Goal: Task Accomplishment & Management: Manage account settings

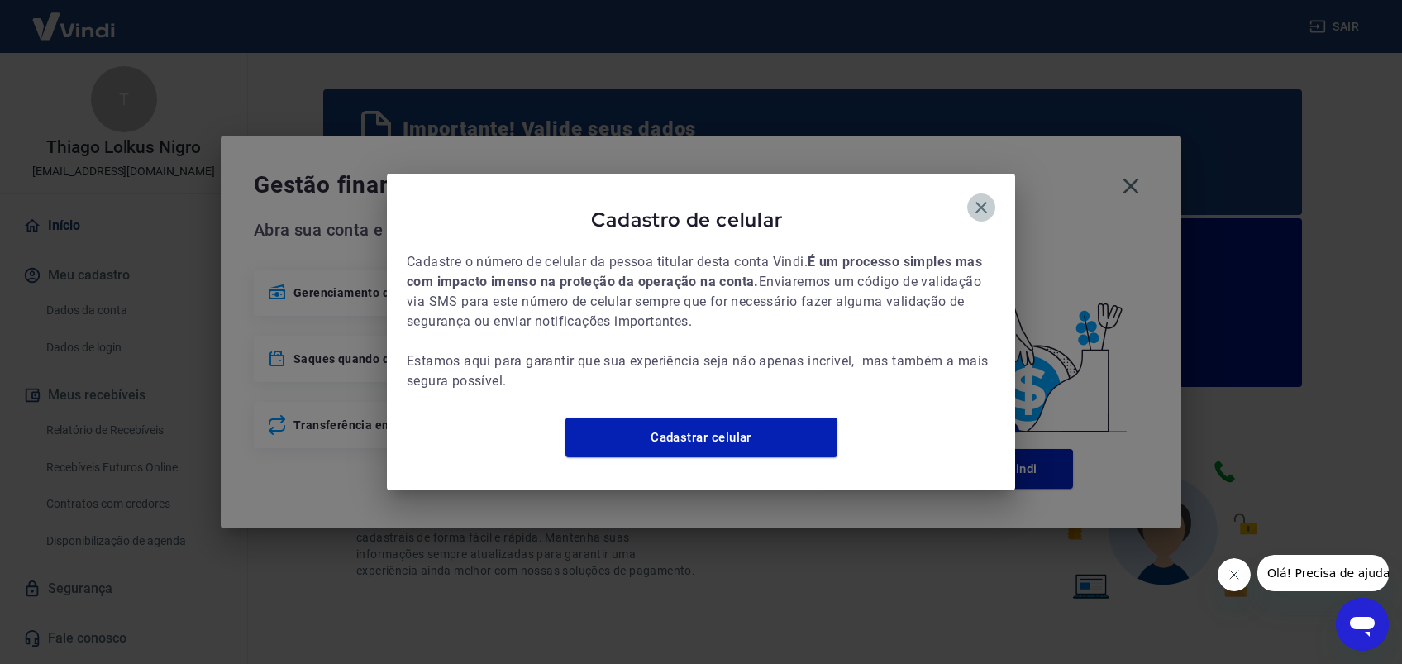
click at [979, 202] on icon "button" at bounding box center [982, 208] width 12 height 12
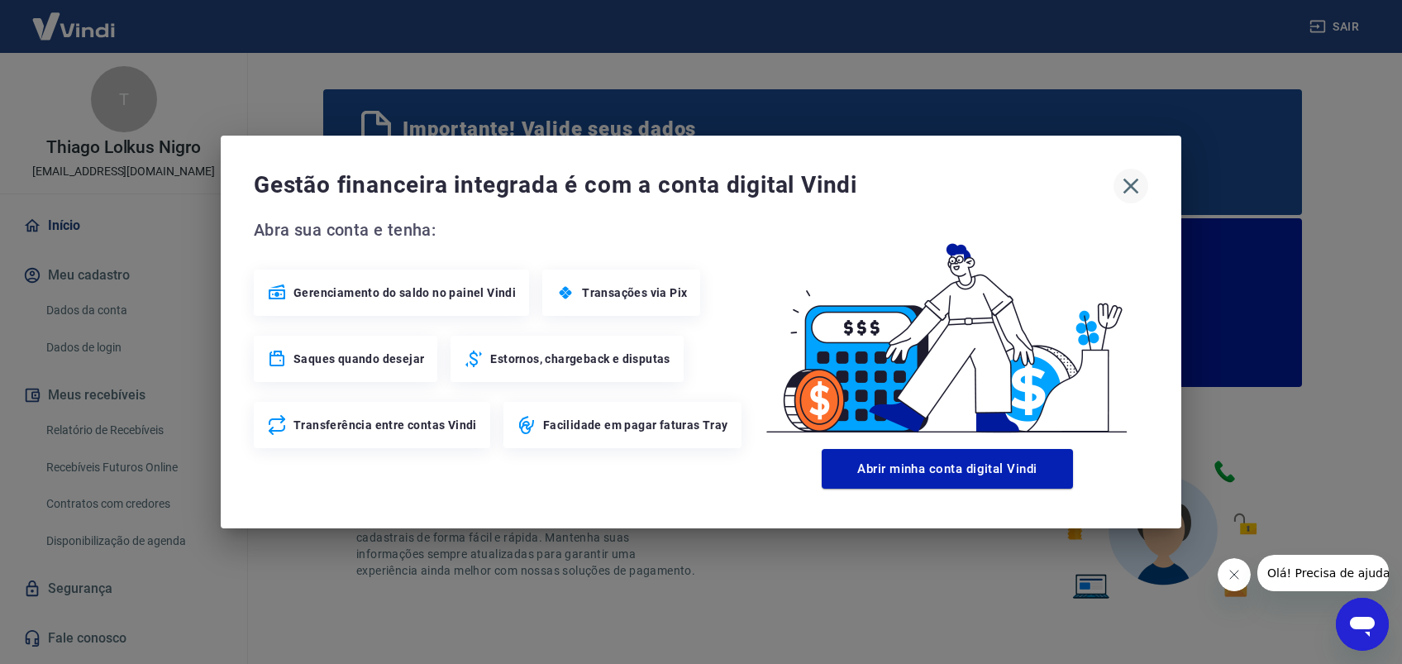
click at [1137, 182] on icon "button" at bounding box center [1131, 186] width 26 height 26
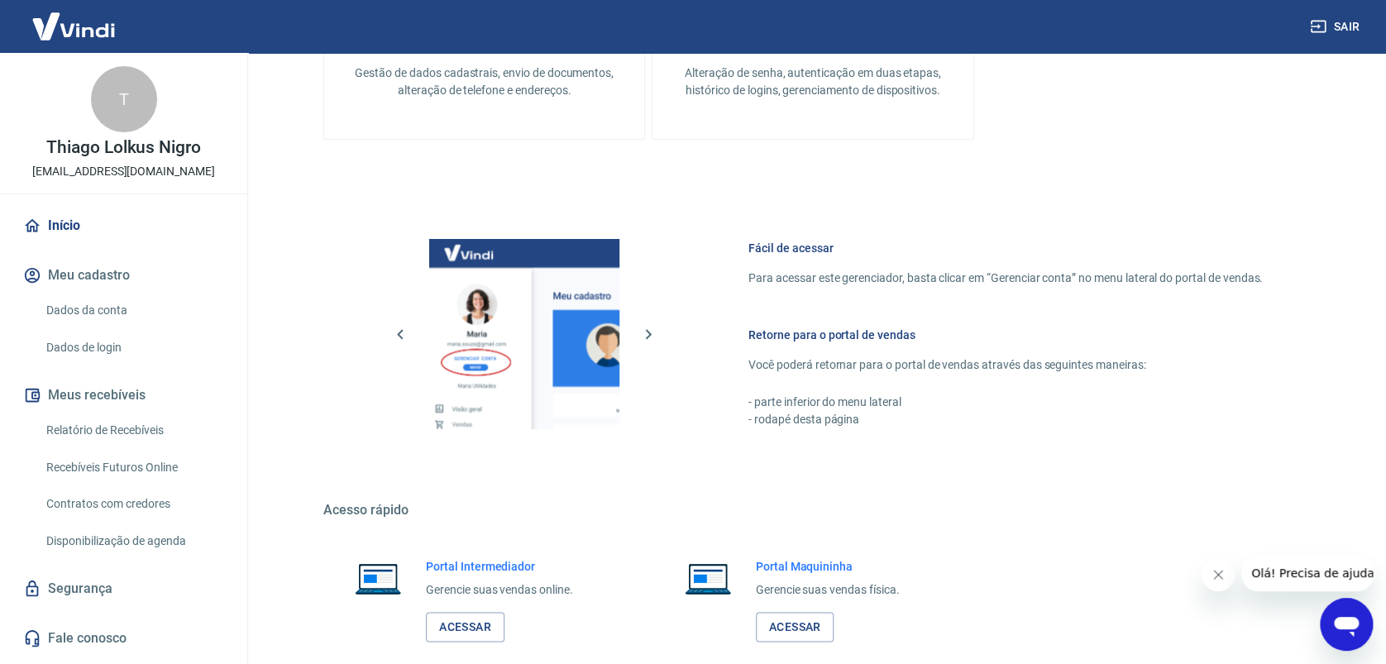
scroll to position [925, 0]
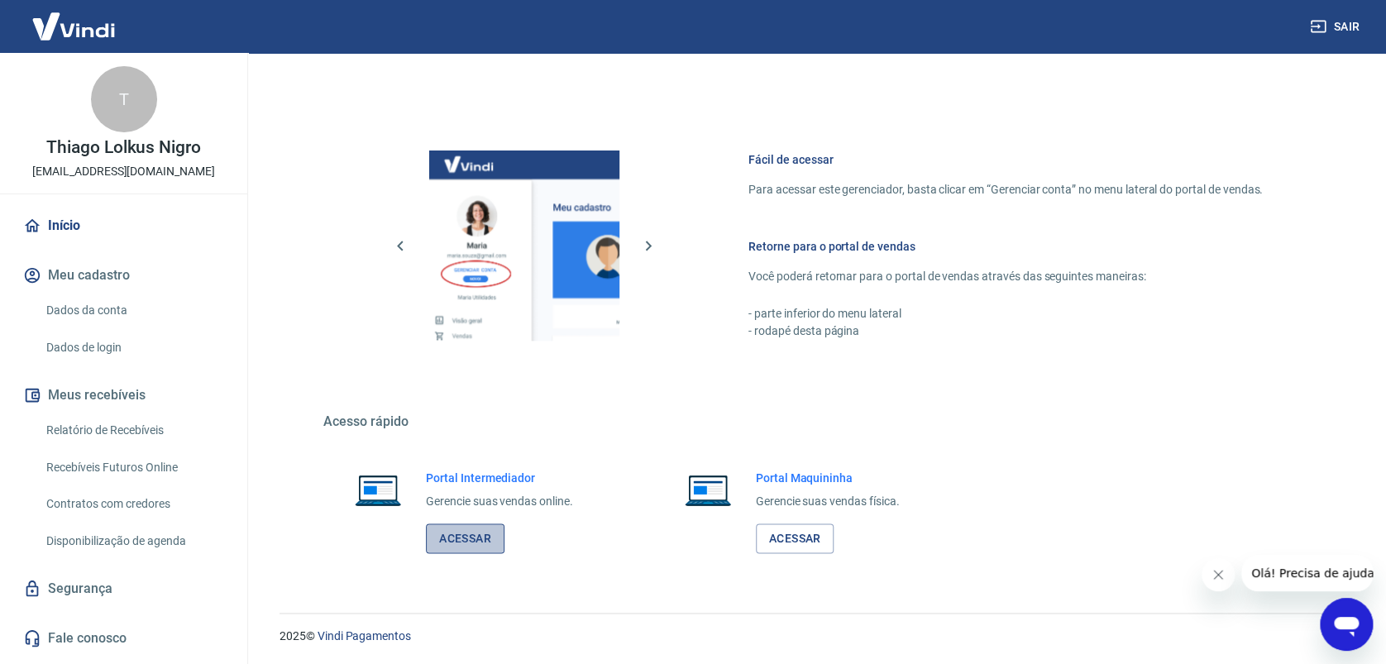
click at [472, 527] on link "Acessar" at bounding box center [465, 538] width 79 height 31
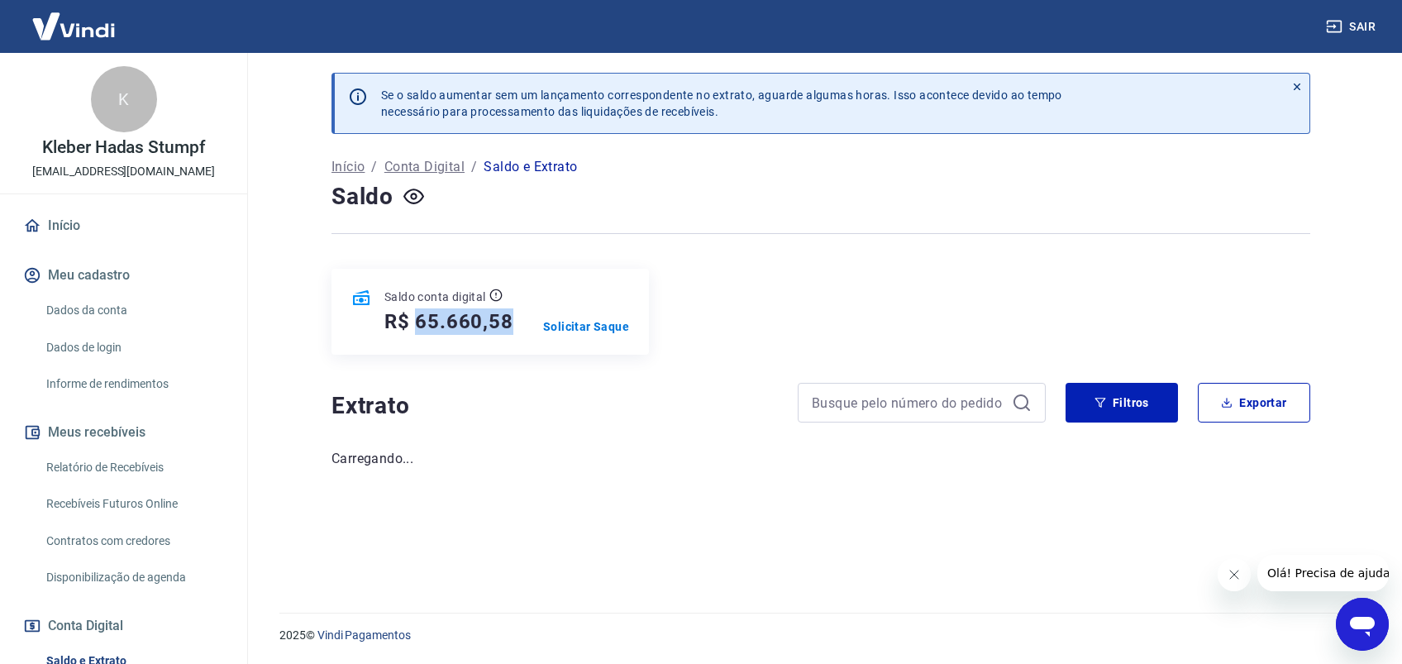
drag, startPoint x: 418, startPoint y: 319, endPoint x: 516, endPoint y: 322, distance: 98.4
click at [516, 322] on div "Saldo conta digital R$ 65.660,58 Solicitar Saque" at bounding box center [490, 312] width 317 height 86
copy h5 "65.660,58"
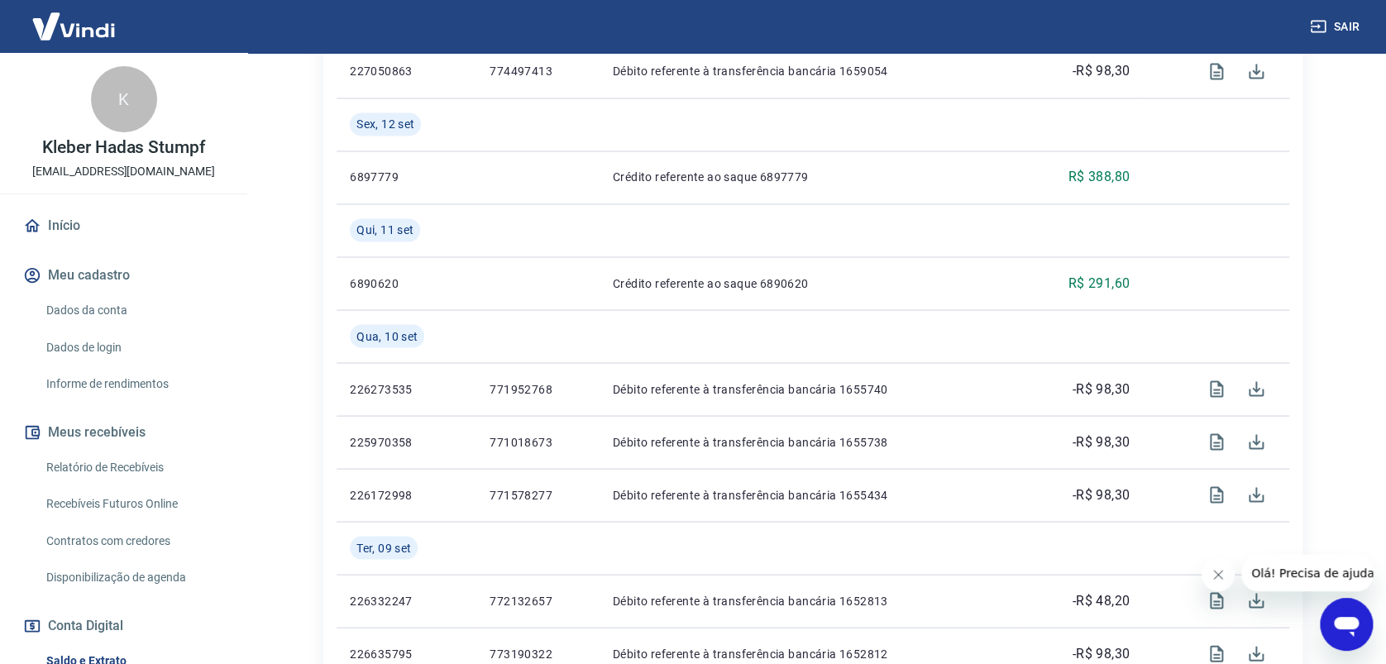
scroll to position [1156, 0]
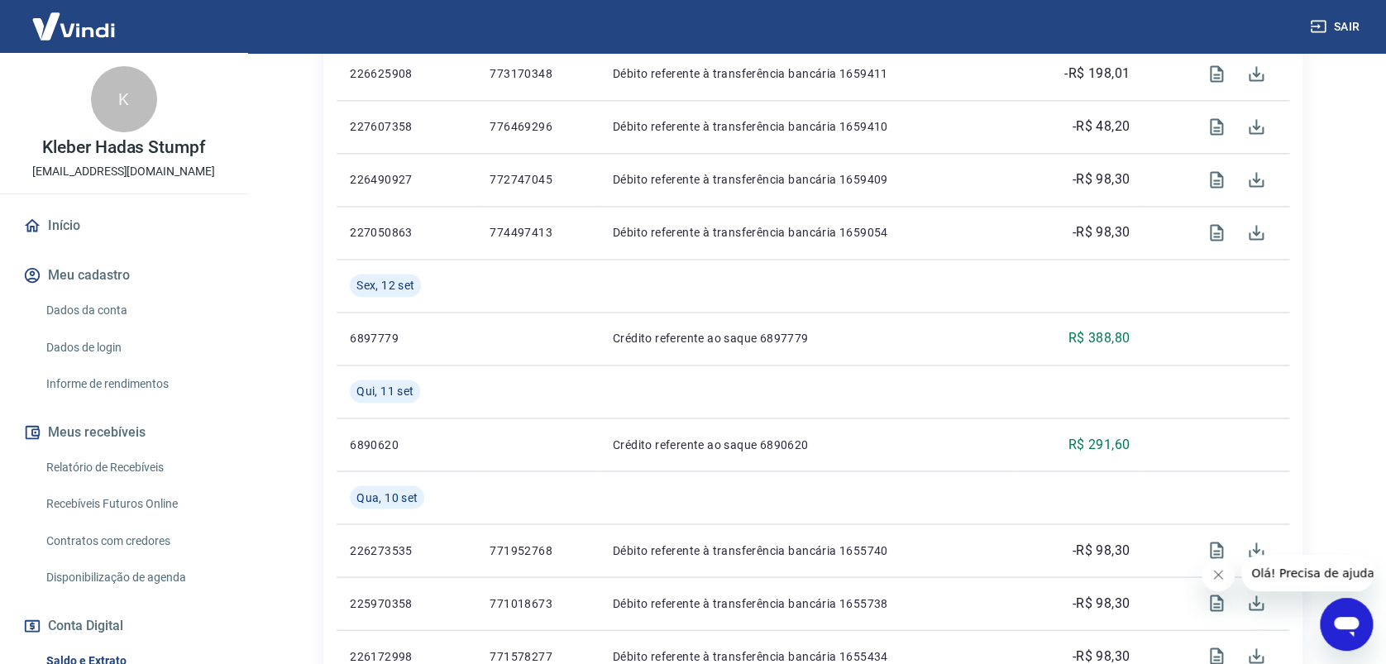
click at [1337, 26] on button "Sair" at bounding box center [1336, 27] width 60 height 31
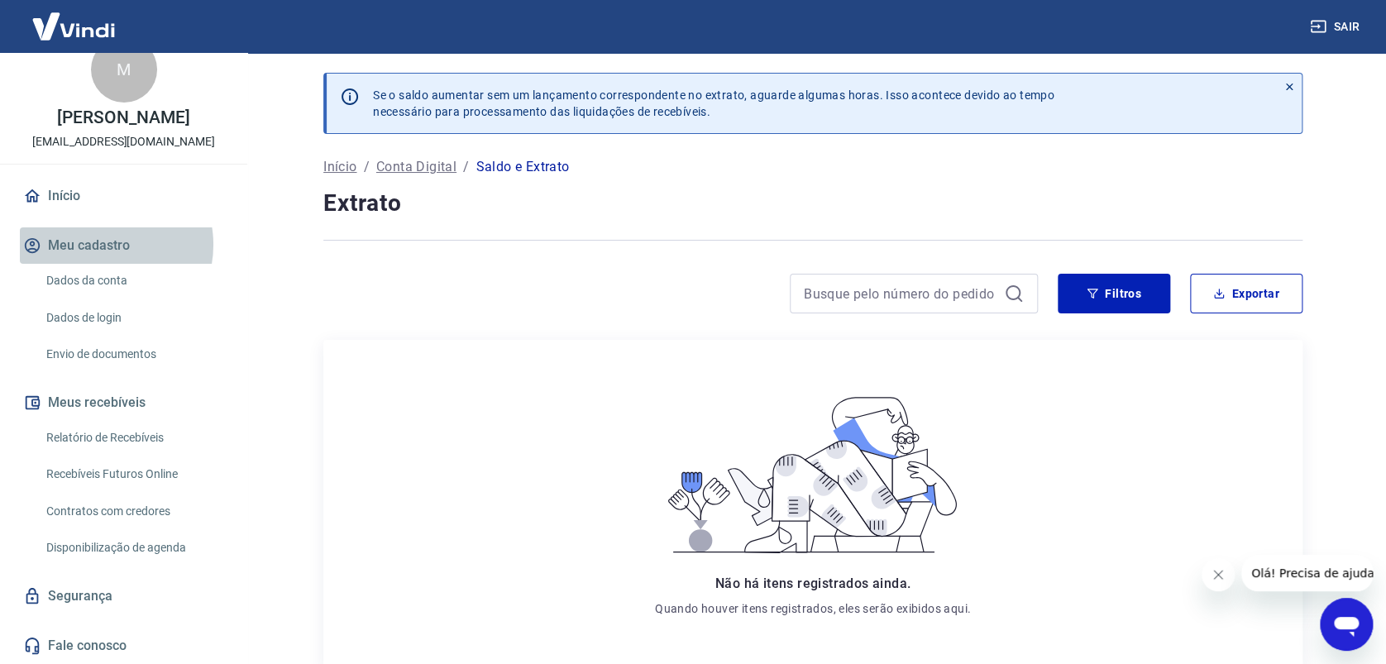
click at [102, 245] on button "Meu cadastro" at bounding box center [124, 245] width 208 height 36
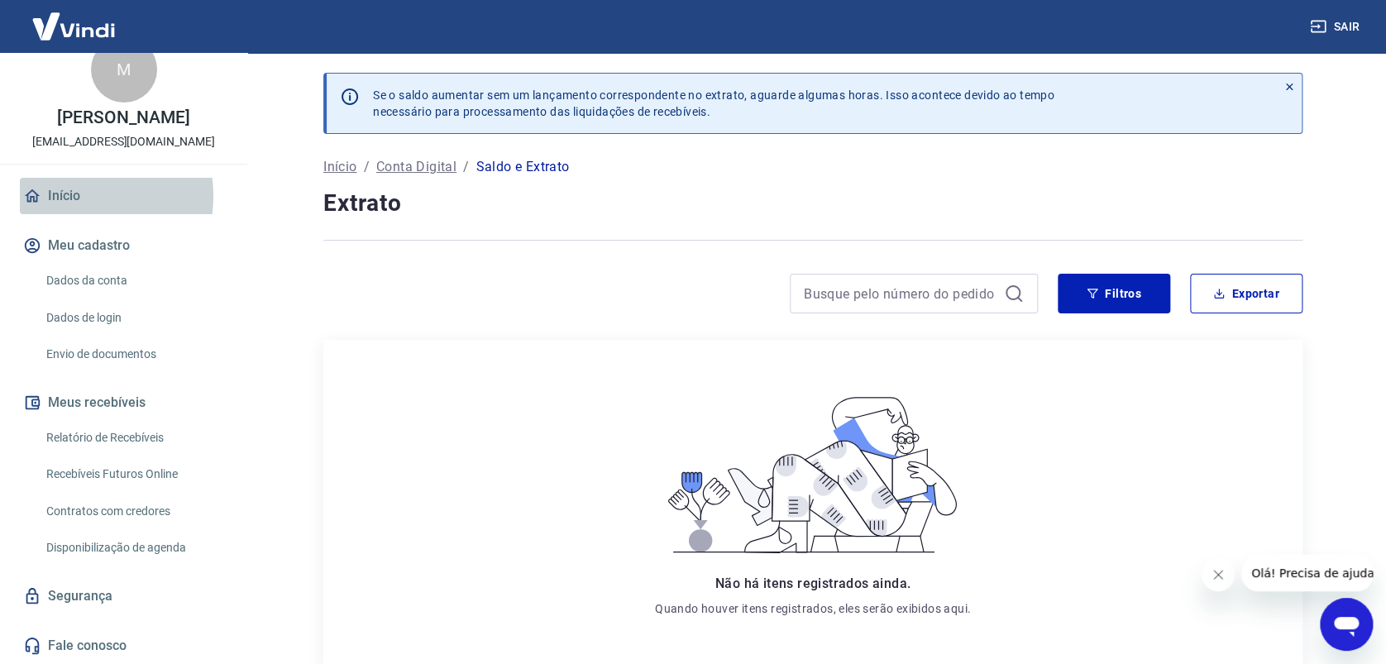
click at [77, 196] on link "Início" at bounding box center [124, 196] width 208 height 36
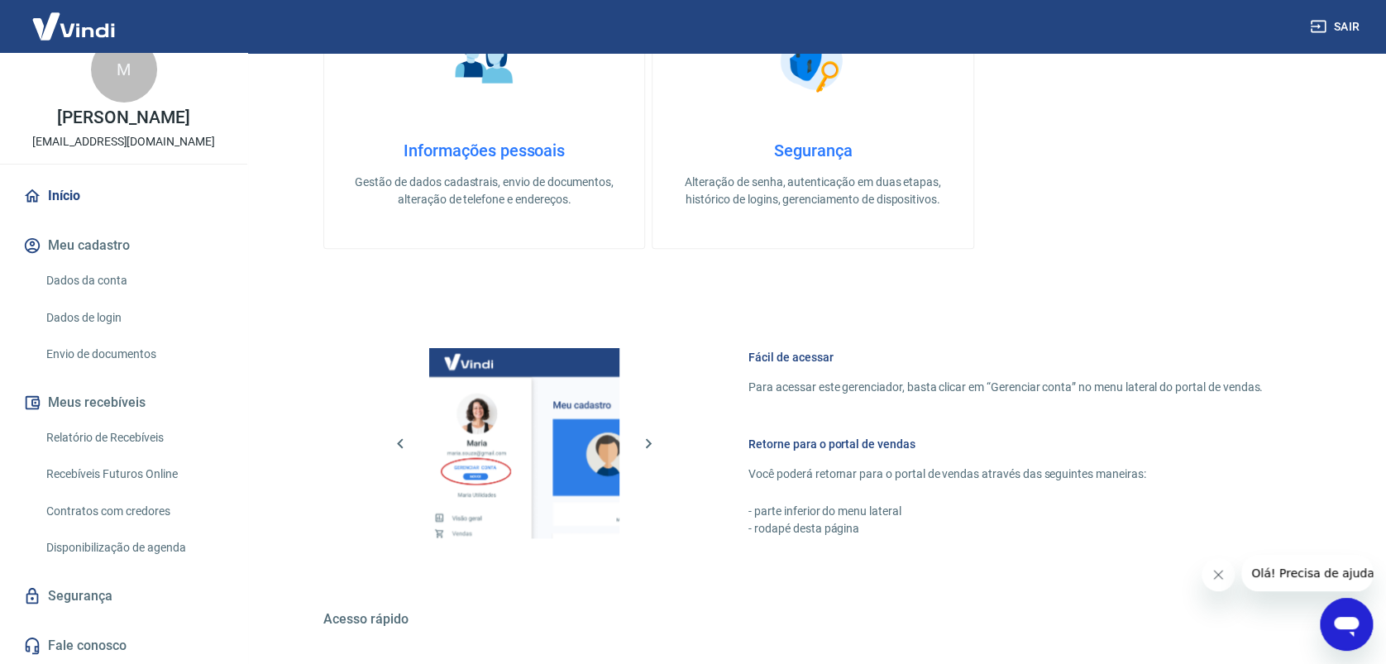
scroll to position [952, 0]
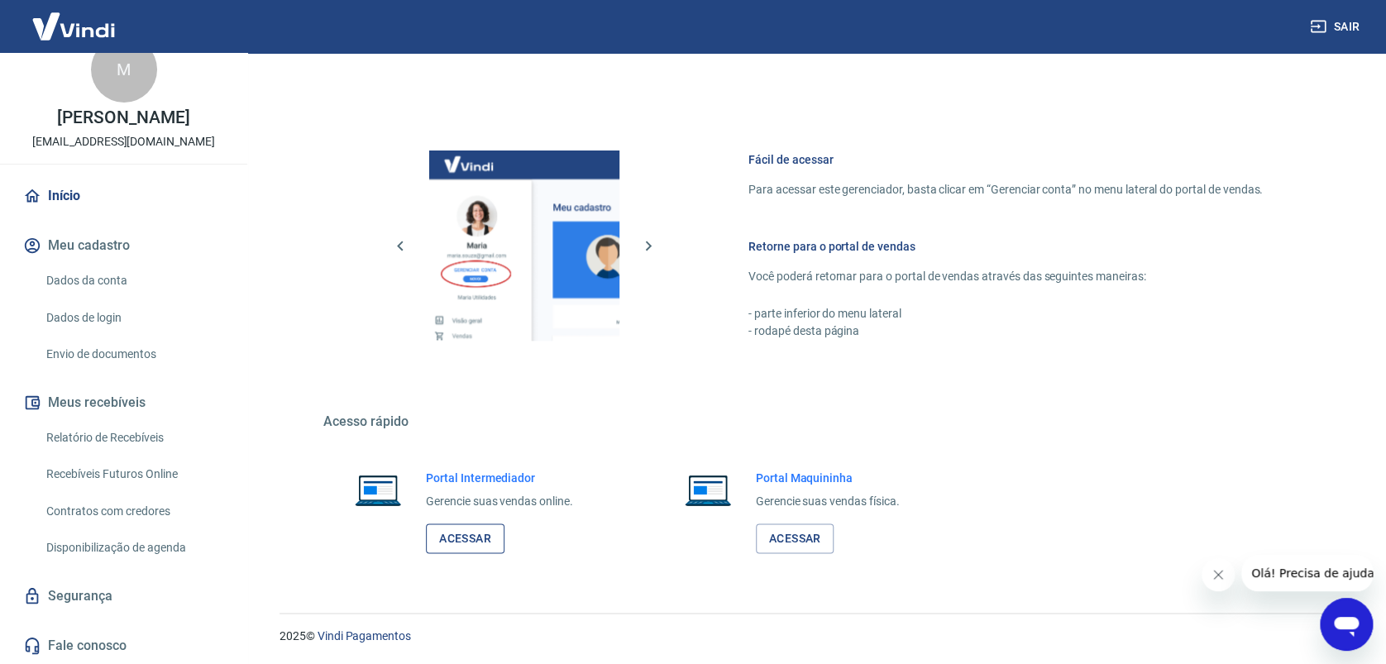
click at [460, 541] on link "Acessar" at bounding box center [465, 538] width 79 height 31
